Goal: Complete application form

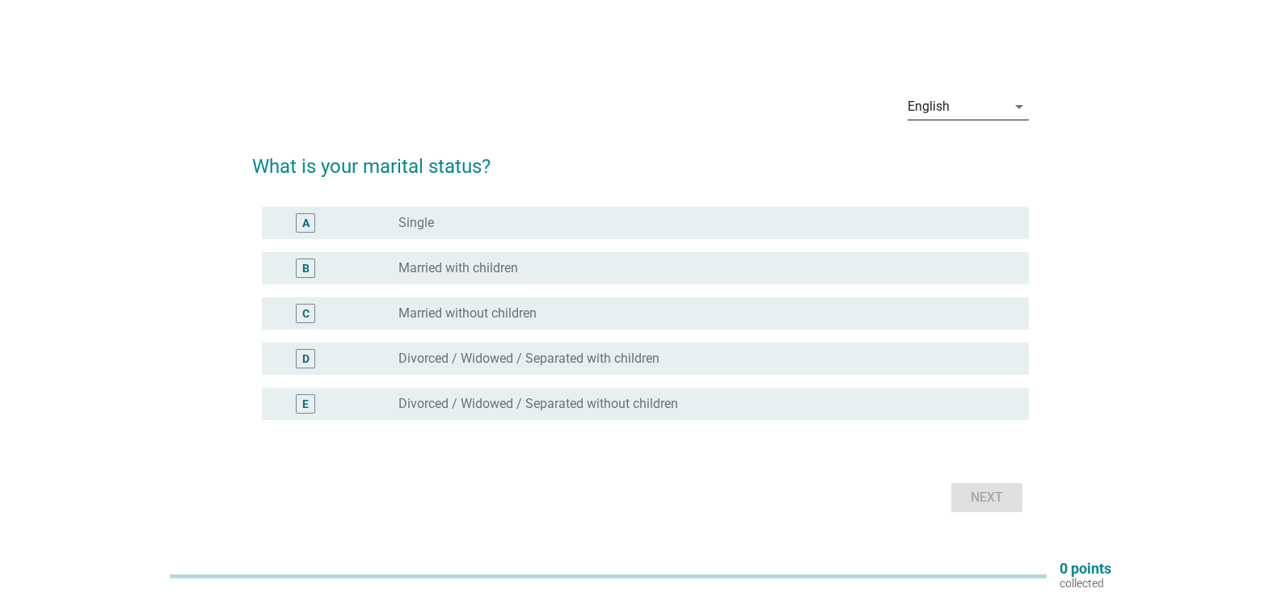
click at [1003, 106] on div "English" at bounding box center [957, 107] width 99 height 26
click at [975, 160] on div "中文（简体）" at bounding box center [968, 158] width 95 height 19
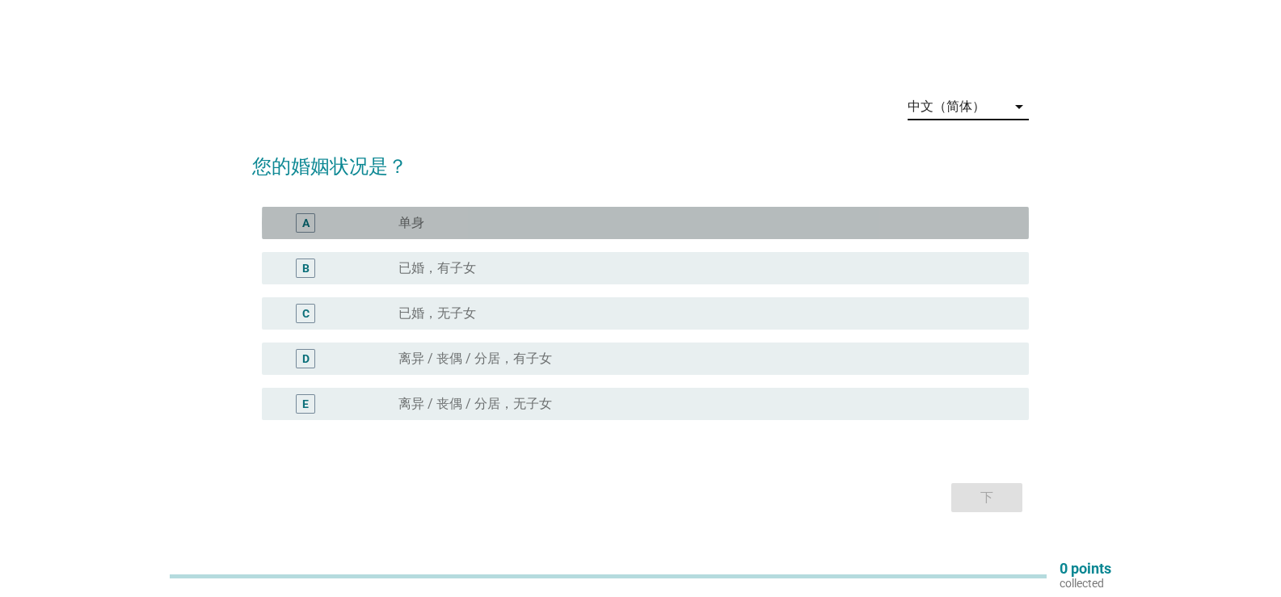
click at [562, 219] on div "radio_button_unchecked 单身" at bounding box center [700, 223] width 605 height 16
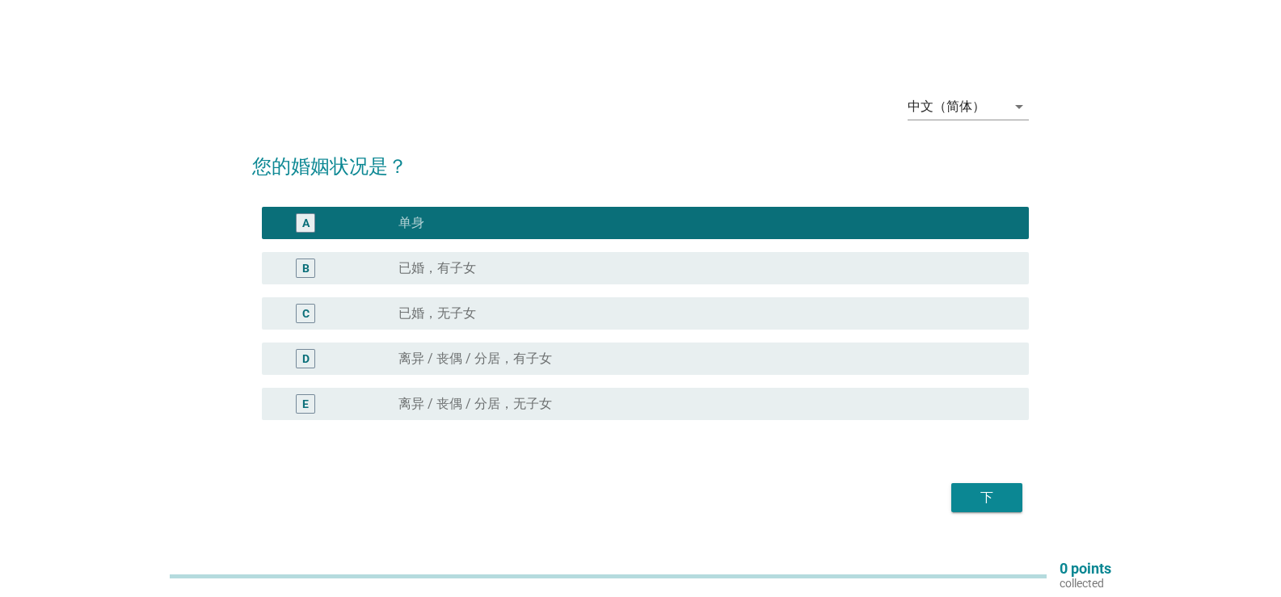
click at [1009, 504] on div "下" at bounding box center [986, 497] width 45 height 19
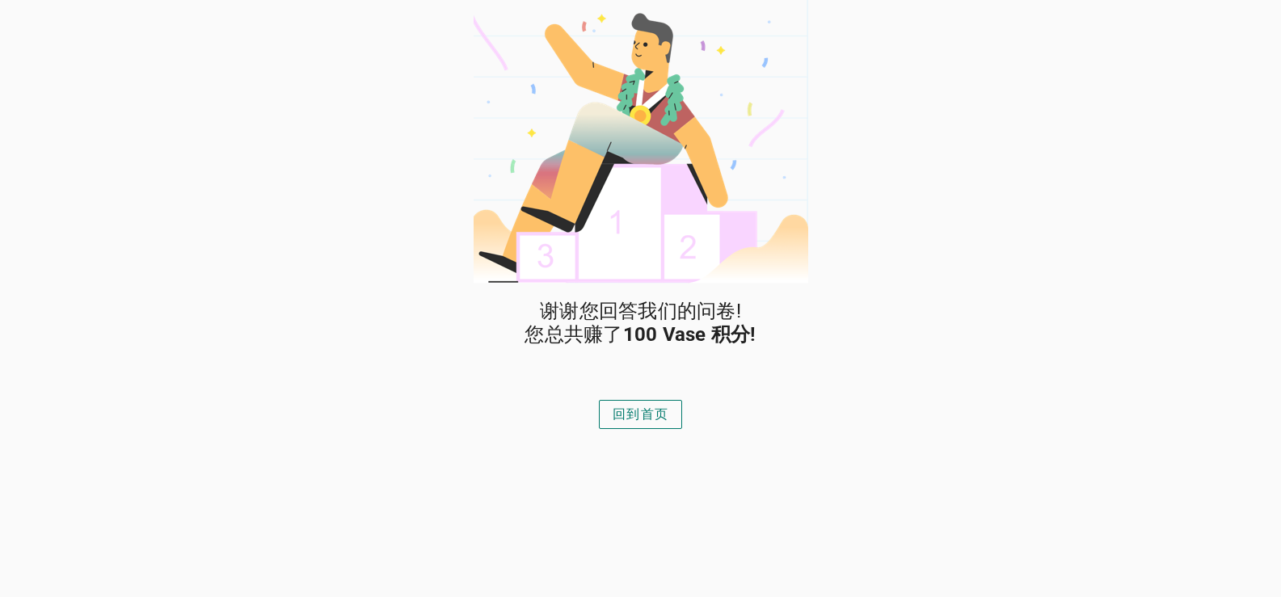
click at [652, 423] on div "回到首页" at bounding box center [641, 414] width 56 height 19
